Goal: Task Accomplishment & Management: Complete application form

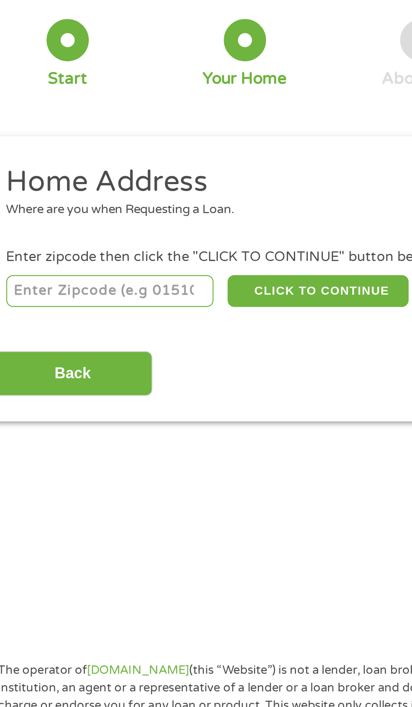
click at [67, 185] on input "number" at bounding box center [66, 186] width 93 height 14
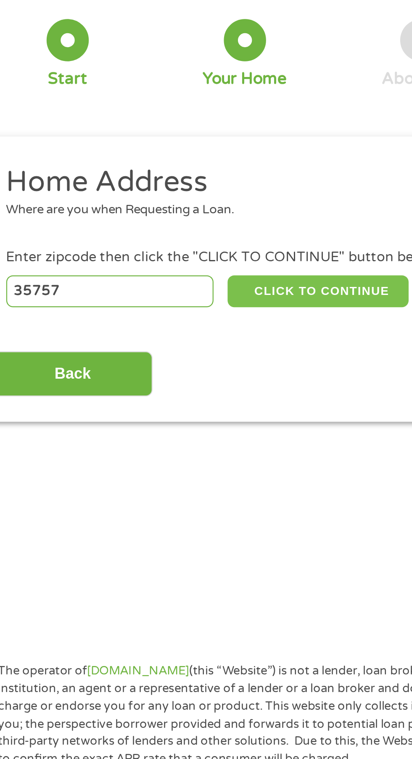
type input "35757"
click at [169, 187] on button "CLICK TO CONTINUE" at bounding box center [159, 186] width 81 height 14
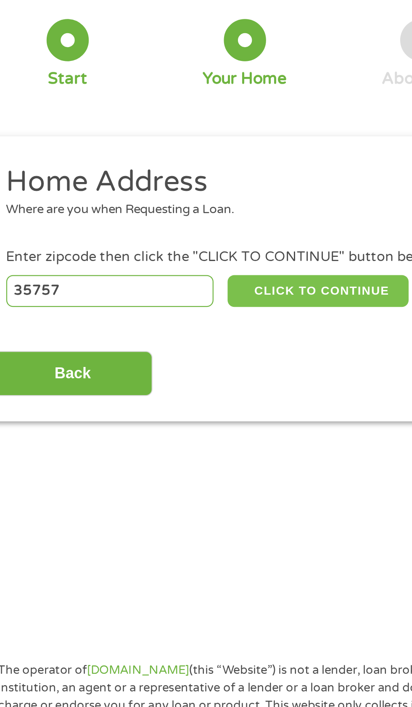
type input "35757"
type input "[GEOGRAPHIC_DATA]"
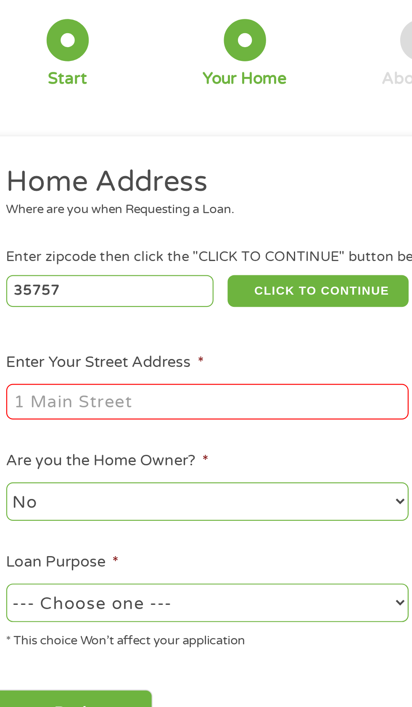
click at [106, 234] on input "Enter Your Street Address *" at bounding box center [110, 236] width 180 height 16
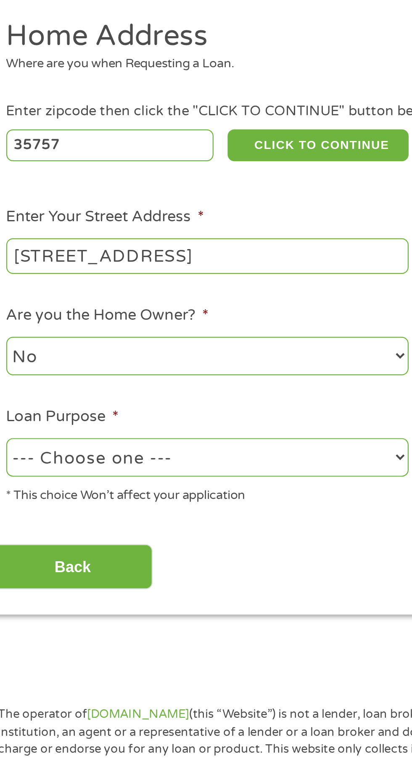
type input "[STREET_ADDRESS]"
click at [119, 282] on select "No Yes" at bounding box center [110, 280] width 180 height 17
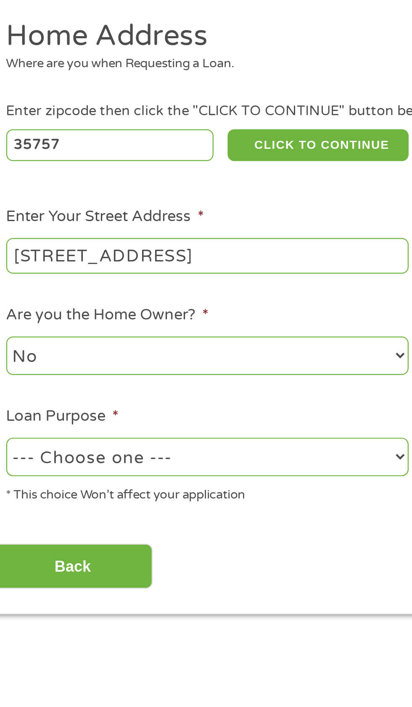
select select "yes"
click at [124, 322] on select "--- Choose one --- Pay Bills Debt Consolidation Home Improvement Major Purchase…" at bounding box center [110, 325] width 180 height 17
select select "other"
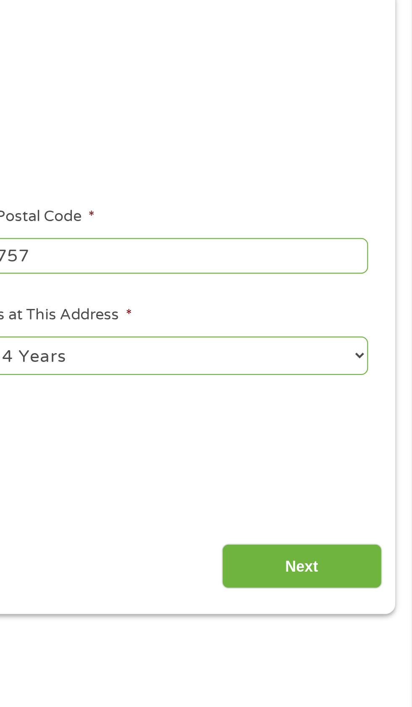
click at [383, 280] on select "1 Year or less 1 - 2 Years 2 - 4 Years Over 4 Years" at bounding box center [302, 280] width 180 height 17
select select "60months"
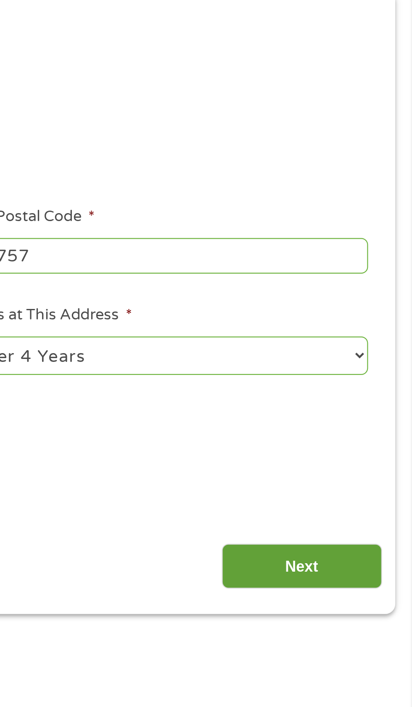
click at [377, 373] on input "Next" at bounding box center [363, 375] width 72 height 21
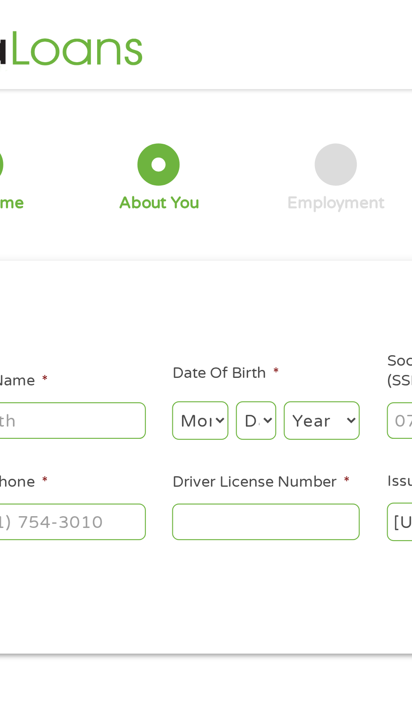
click at [249, 233] on input "Driver License Number *" at bounding box center [254, 234] width 84 height 16
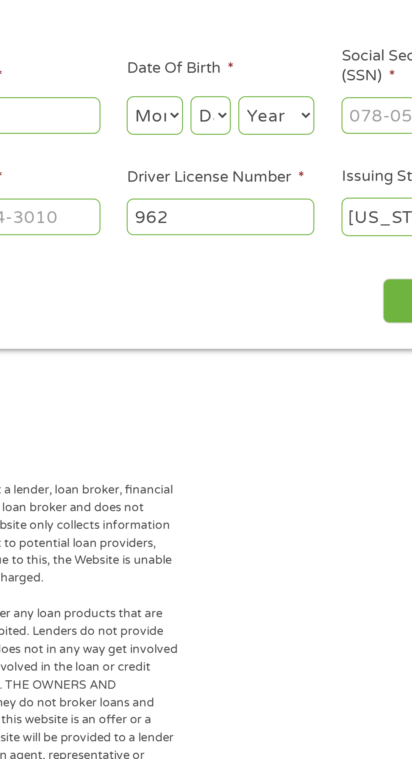
click at [257, 234] on input "962" at bounding box center [254, 234] width 84 height 16
click at [235, 236] on input "962" at bounding box center [254, 234] width 84 height 16
click at [246, 237] on input "962" at bounding box center [254, 234] width 84 height 16
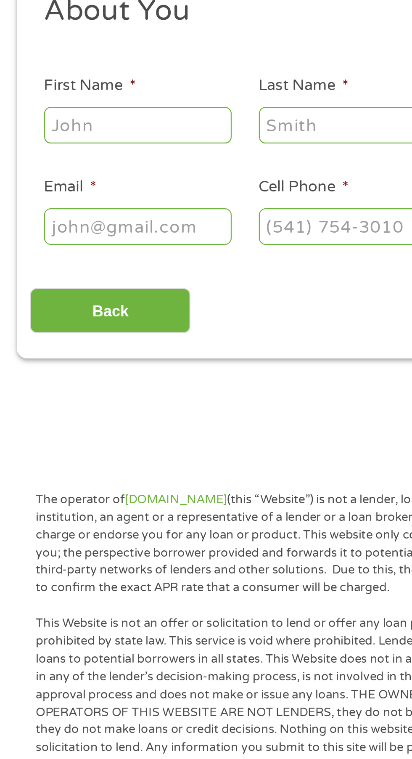
type input "9629654"
click at [55, 236] on input "Email *" at bounding box center [62, 234] width 84 height 16
type input "[EMAIL_ADDRESS][DOMAIN_NAME]"
click at [58, 192] on input "First Name *" at bounding box center [62, 188] width 84 height 16
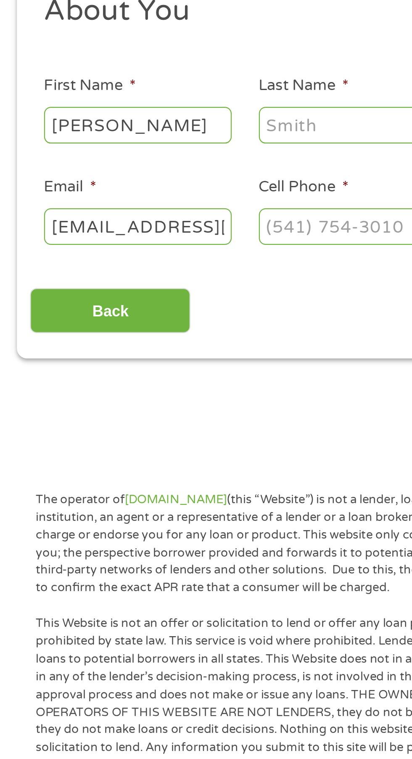
type input "[PERSON_NAME]"
click at [154, 188] on input "Last Name *" at bounding box center [158, 188] width 84 height 16
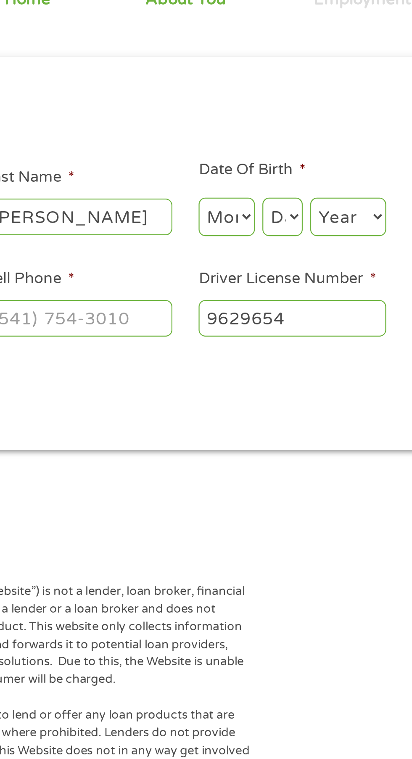
type input "[PERSON_NAME]"
click at [231, 187] on select "Month 1 2 3 4 5 6 7 8 9 10 11 12" at bounding box center [224, 188] width 25 height 17
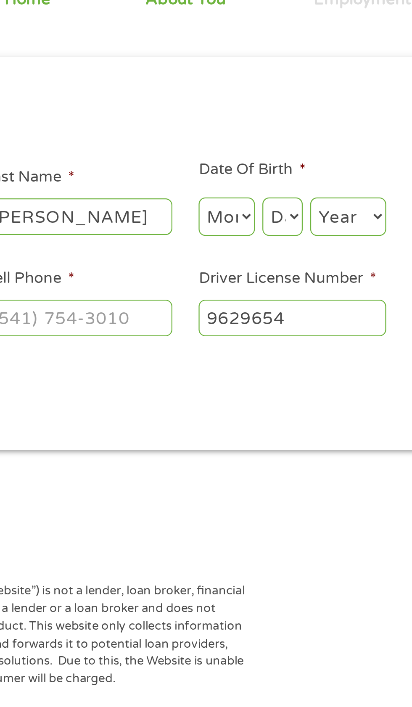
select select "4"
click at [249, 188] on select "Day 1 2 3 4 5 6 7 8 9 10 11 12 13 14 15 16 17 18 19 20 21 22 23 24 25 26 27 28 …" at bounding box center [250, 188] width 18 height 17
select select "26"
click at [222, 406] on div "The operator of [DOMAIN_NAME] (this “Website”) is not a lender, loan broker, fi…" at bounding box center [125, 654] width 227 height 604
click at [285, 186] on select "Year [DATE] 2006 2005 2004 2003 2002 2001 2000 1999 1998 1997 1996 1995 1994 19…" at bounding box center [279, 188] width 34 height 17
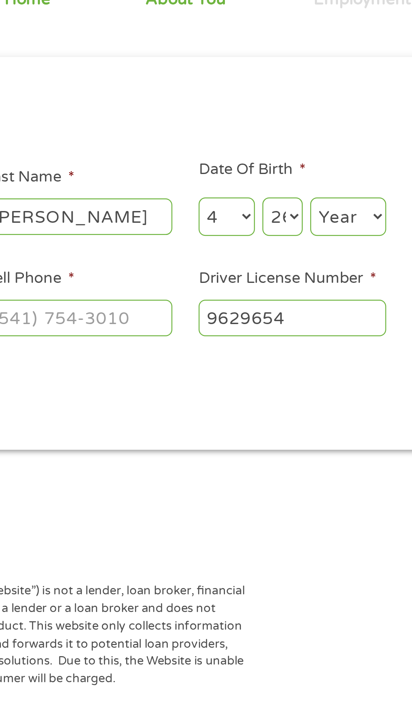
select select "1976"
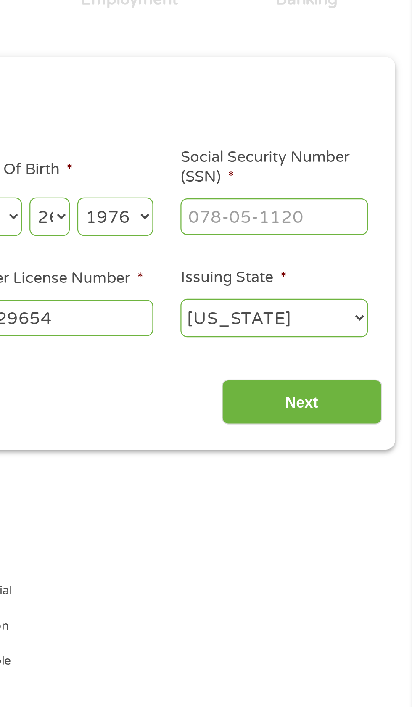
click at [334, 191] on input "Social Security Number (SSN) *" at bounding box center [350, 188] width 84 height 16
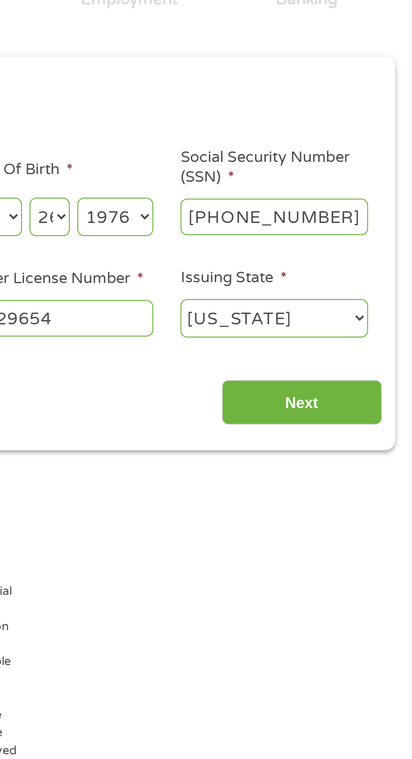
type input "689-16-5666"
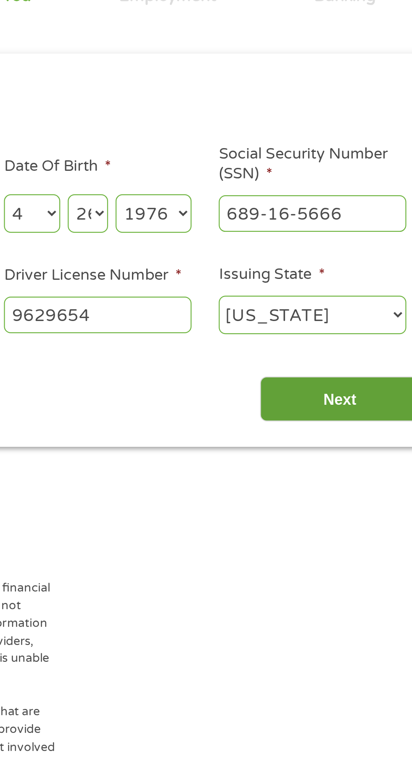
click at [366, 269] on input "Next" at bounding box center [363, 272] width 72 height 21
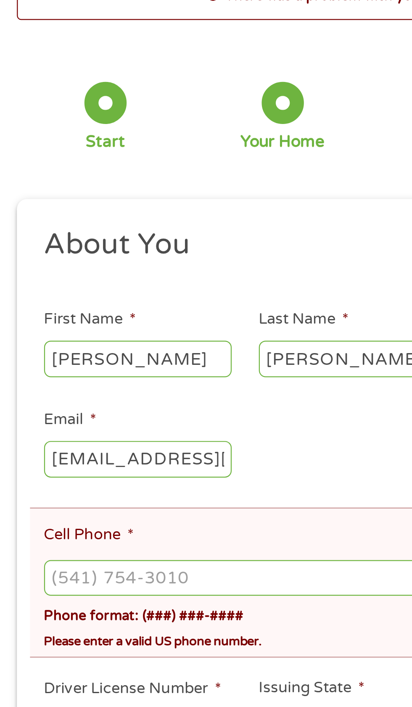
click at [70, 315] on input "Cell Phone *" at bounding box center [206, 314] width 373 height 16
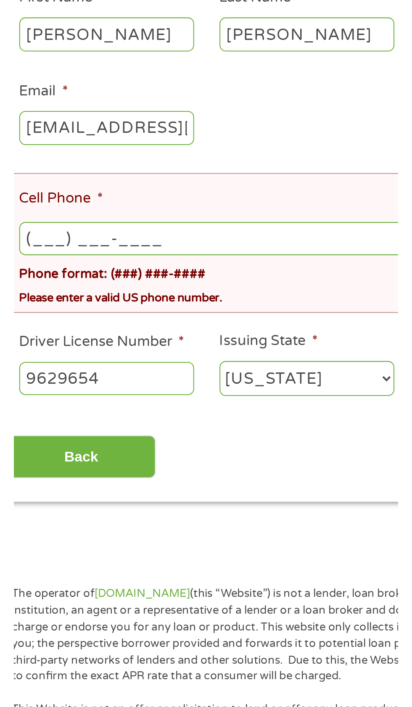
scroll to position [4, 0]
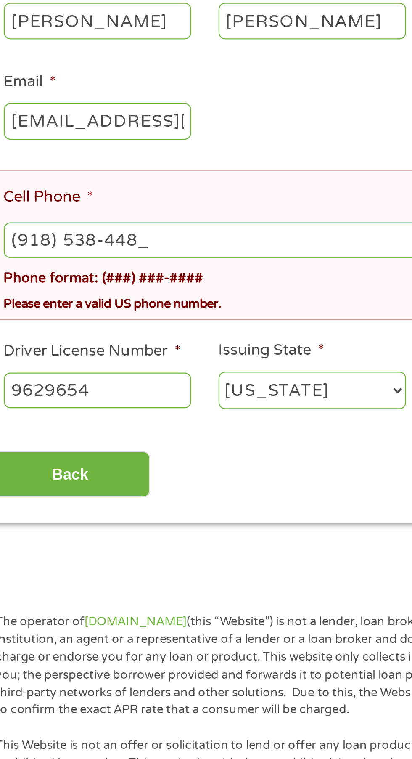
type input "[PHONE_NUMBER]"
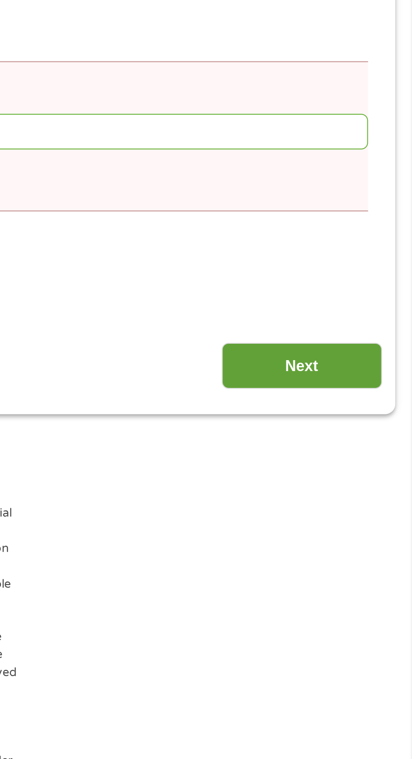
click at [367, 420] on input "Next" at bounding box center [363, 419] width 72 height 21
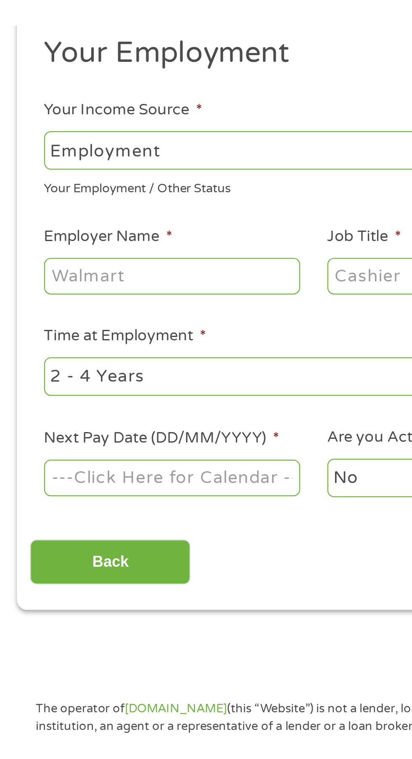
scroll to position [2, 0]
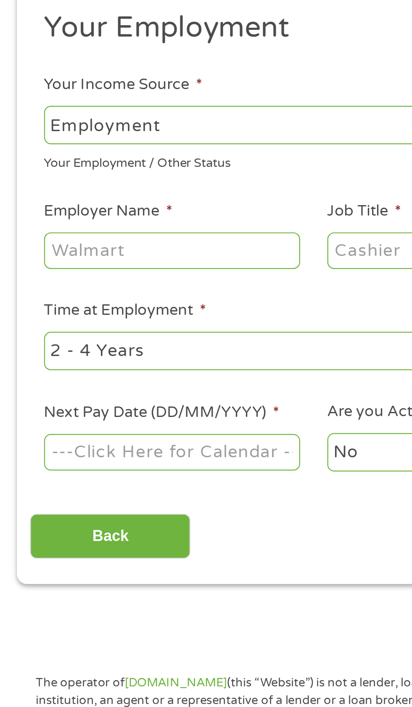
click at [73, 234] on input "Employer Name *" at bounding box center [77, 235] width 115 height 16
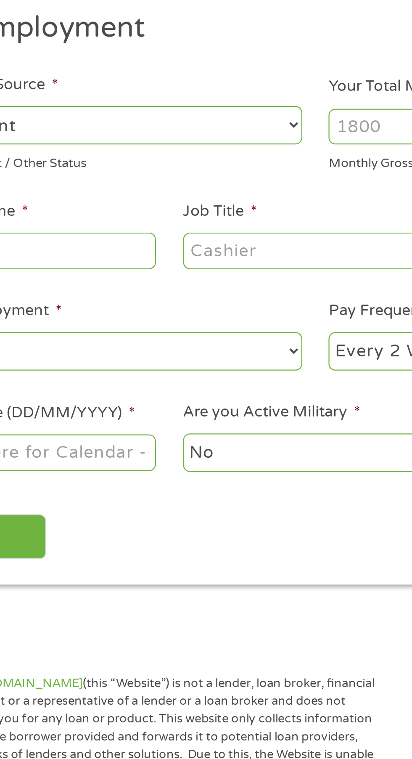
type input "ihg"
click at [177, 239] on input "Job Title *" at bounding box center [204, 235] width 115 height 16
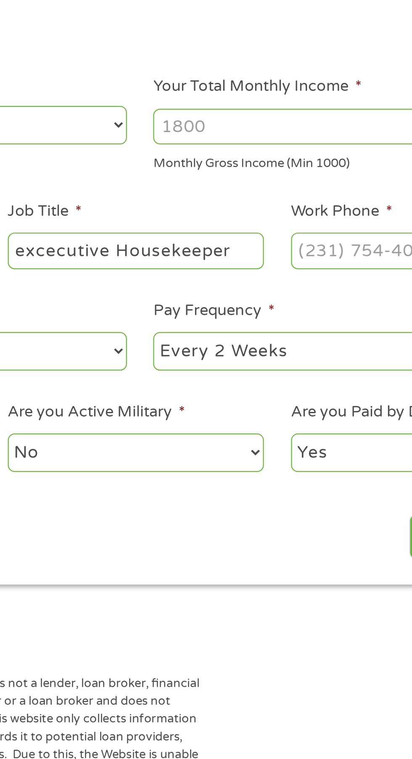
type input "excecutive Housekeeper"
click at [260, 178] on input "Your Total Monthly Income *" at bounding box center [302, 180] width 180 height 16
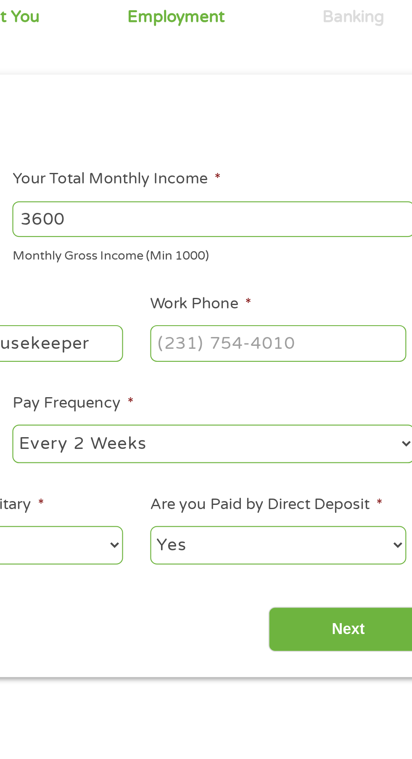
type input "3600"
click at [306, 233] on input "Work Phone *" at bounding box center [331, 235] width 115 height 16
type input "(256) ___-____"
click at [293, 233] on input "(___) ___-____" at bounding box center [331, 235] width 115 height 16
type input "[PHONE_NUMBER]"
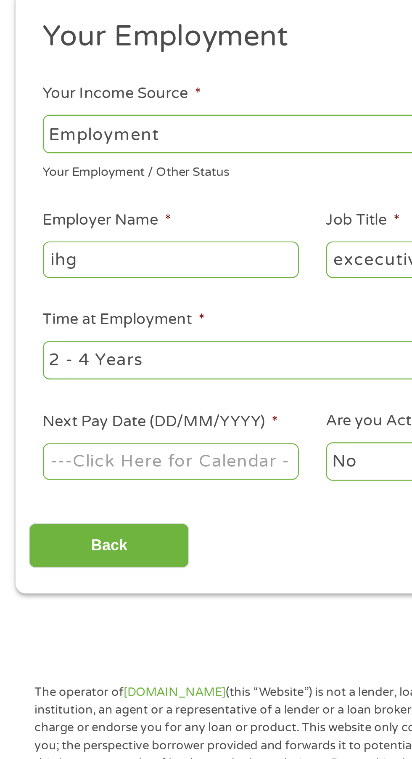
click at [93, 278] on select "--- Choose one --- 1 Year or less 1 - 2 Years 2 - 4 Years Over 4 Years" at bounding box center [110, 280] width 180 height 17
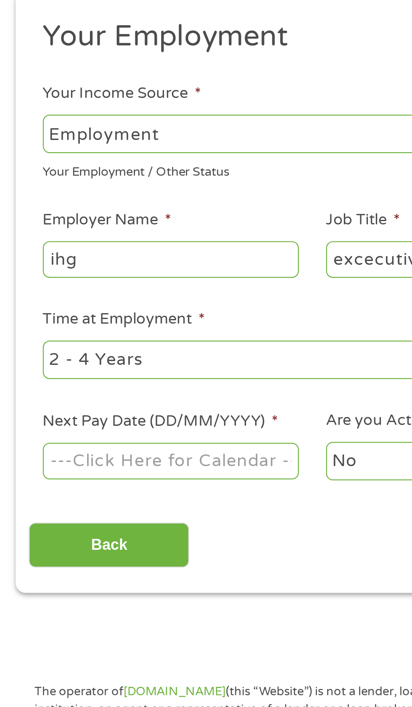
select select "24months"
click at [101, 319] on body "Home Get Loan Offer How it works FAQs Blog Cash Loans Quick Loans Online Loans …" at bounding box center [206, 639] width 412 height 1282
click at [101, 320] on input "Next Pay Date (DD/MM/YYYY) *" at bounding box center [77, 325] width 115 height 16
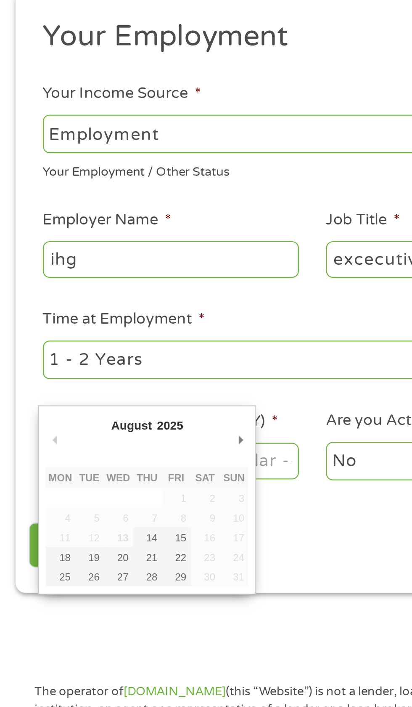
type input "[DATE]"
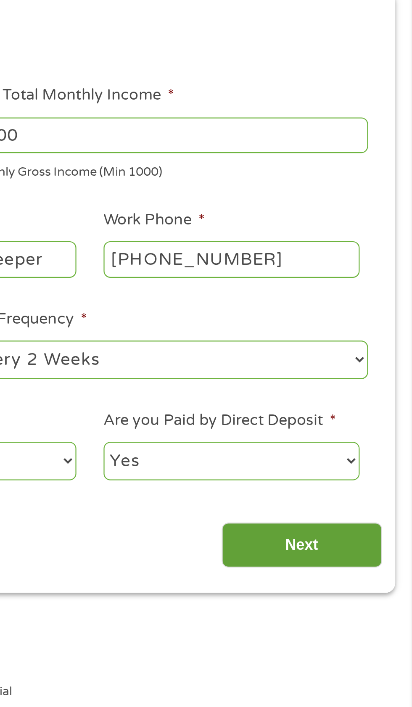
click at [365, 361] on input "Next" at bounding box center [363, 363] width 72 height 21
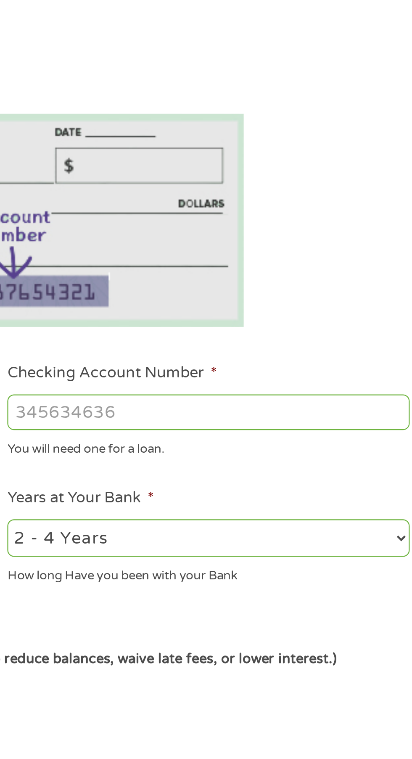
scroll to position [4, 0]
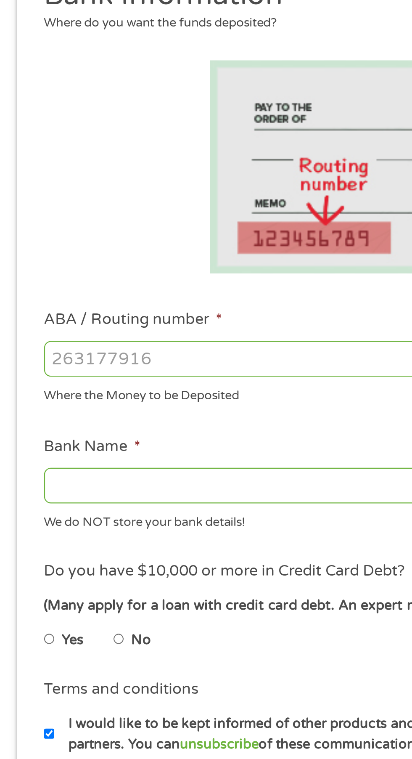
type input "314972853"
type input "WOODFOREST NATIONAL BANK"
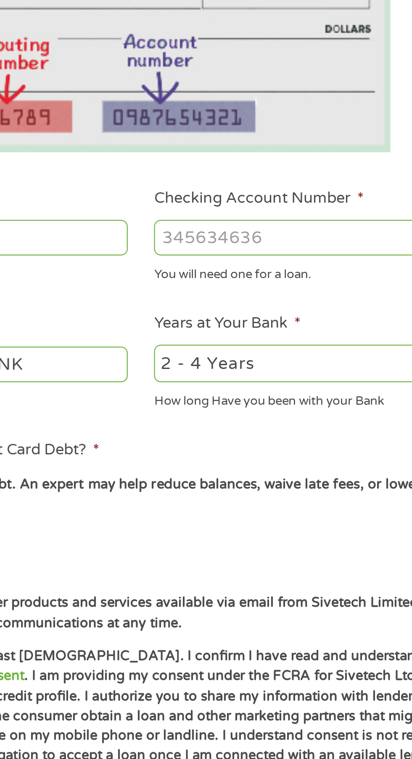
type input "314972853"
click at [281, 294] on input "Checking Account Number *" at bounding box center [302, 296] width 180 height 16
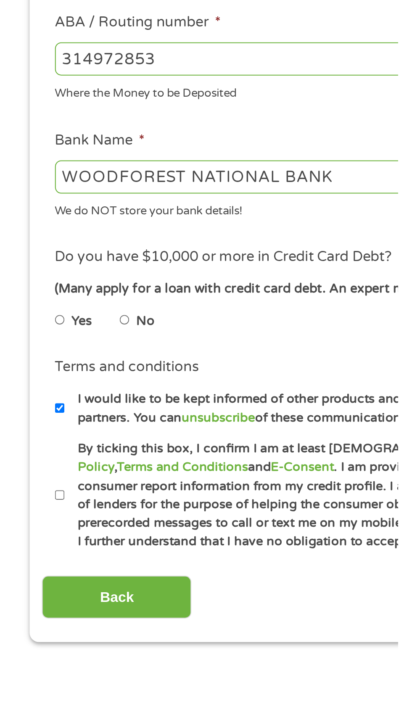
scroll to position [8, 0]
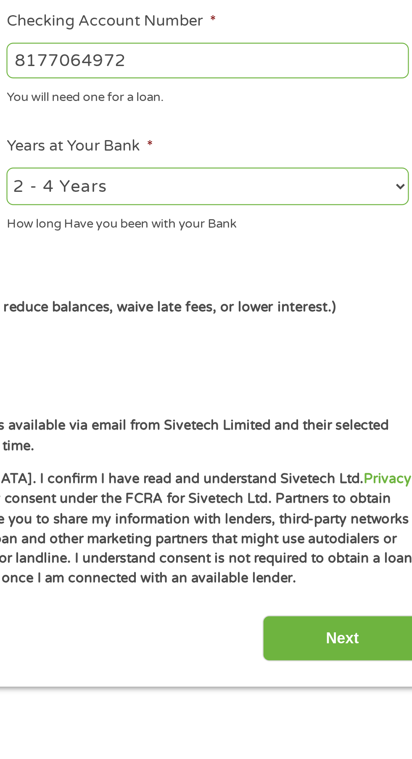
type input "8177064972"
click at [375, 348] on select "2 - 4 Years 6 - 12 Months 1 - 2 Years Over 4 Years" at bounding box center [302, 348] width 180 height 17
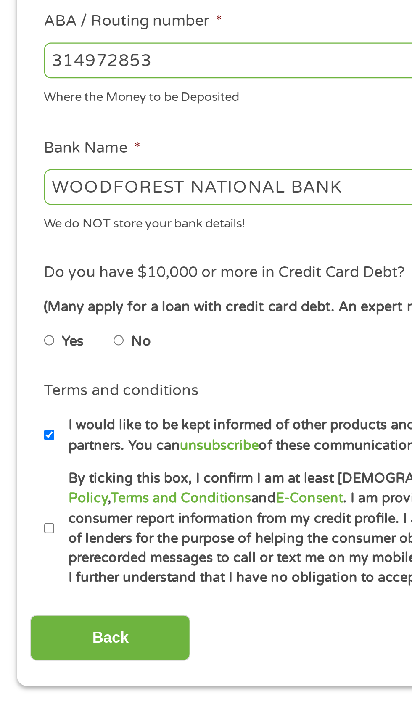
click at [24, 416] on input "Yes" at bounding box center [22, 417] width 5 height 13
radio input "true"
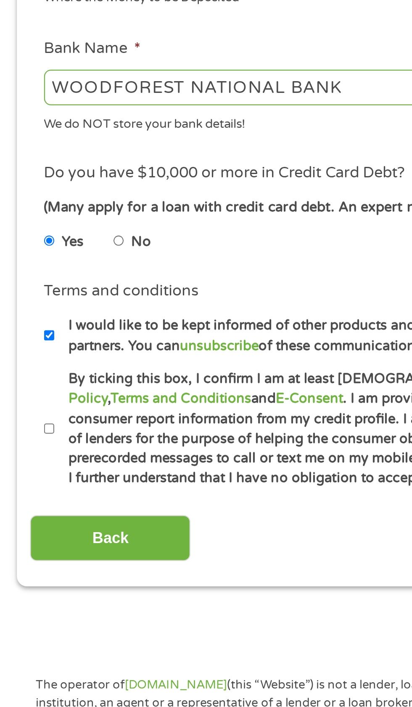
click at [22, 501] on input "By ticking this box, I confirm I am at least [DEMOGRAPHIC_DATA]. I confirm I ha…" at bounding box center [22, 501] width 5 height 13
checkbox input "true"
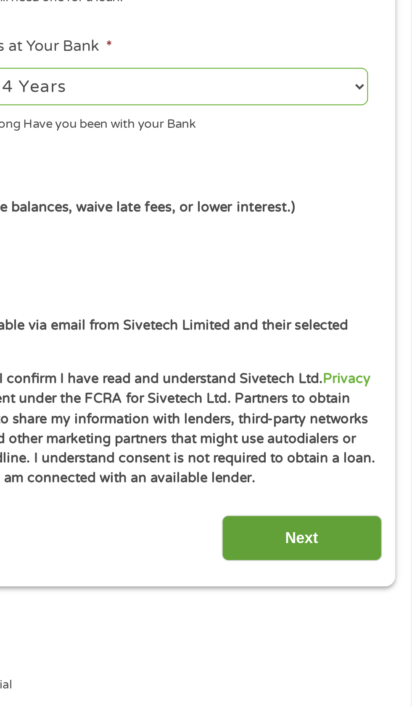
click at [367, 548] on input "Next" at bounding box center [363, 550] width 72 height 21
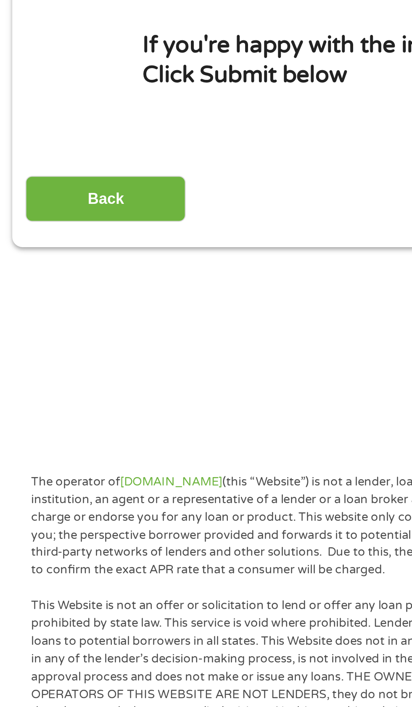
scroll to position [0, 0]
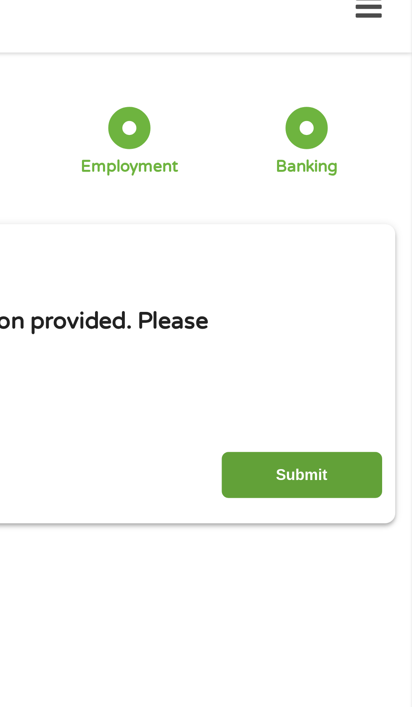
click at [361, 232] on input "Submit" at bounding box center [363, 229] width 72 height 21
